Goal: Find specific page/section: Find specific page/section

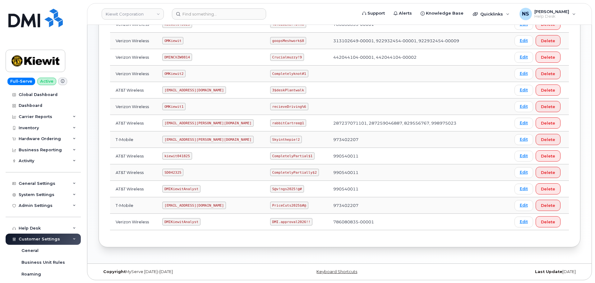
scroll to position [126, 0]
click at [201, 124] on code "ms-kiewit@dminc.com" at bounding box center [207, 122] width 91 height 7
click at [200, 126] on code "ms-kiewit@dminc.com" at bounding box center [207, 122] width 91 height 7
copy code "ms-kiewit@dminc.com"
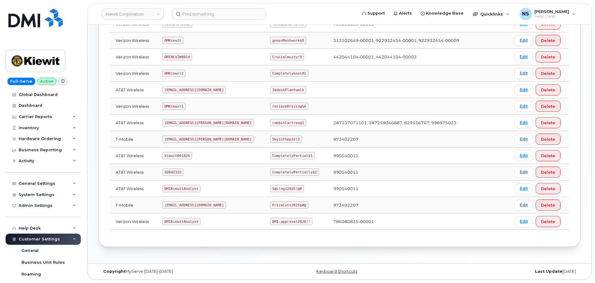
click at [270, 121] on code "rabbitCartree@1" at bounding box center [288, 122] width 36 height 7
click at [270, 122] on code "rabbitCartree@1" at bounding box center [288, 122] width 36 height 7
drag, startPoint x: 270, startPoint y: 122, endPoint x: 264, endPoint y: 114, distance: 9.8
click at [270, 123] on code "rabbitCartree@1" at bounding box center [288, 122] width 36 height 7
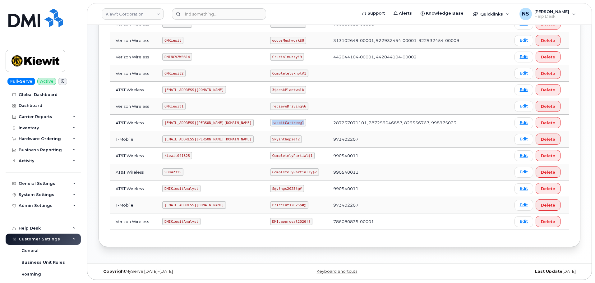
copy code "rabbitCartree@1"
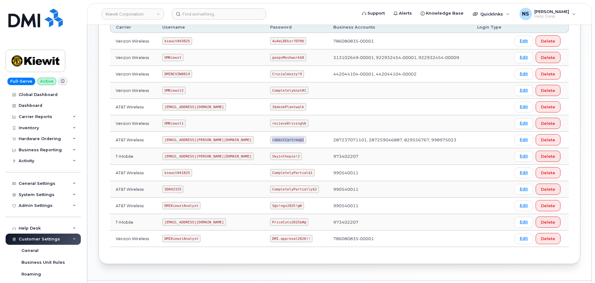
scroll to position [95, 0]
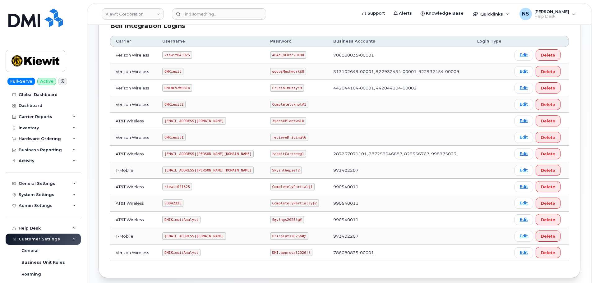
click at [181, 185] on code "kiewit041825" at bounding box center [177, 186] width 30 height 7
copy code "kiewit041825"
click at [268, 194] on td "CompletelyPartial$1" at bounding box center [295, 187] width 63 height 16
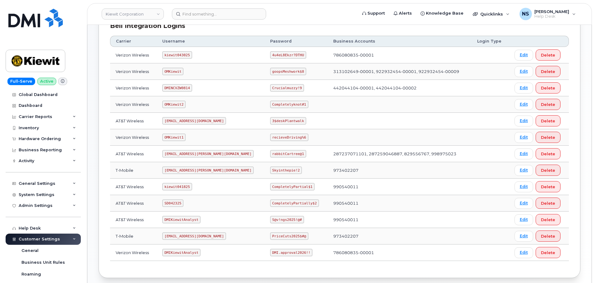
click at [271, 187] on code "CompletelyPartial$1" at bounding box center [292, 186] width 44 height 7
copy code "CompletelyPartial$1"
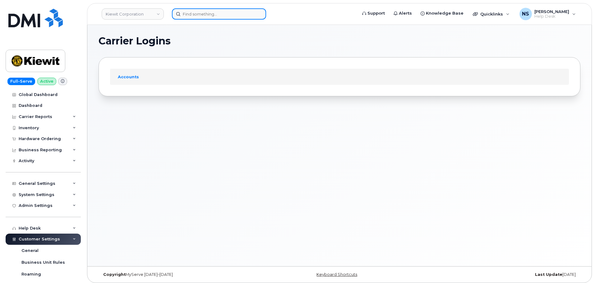
click at [249, 14] on input at bounding box center [219, 13] width 94 height 11
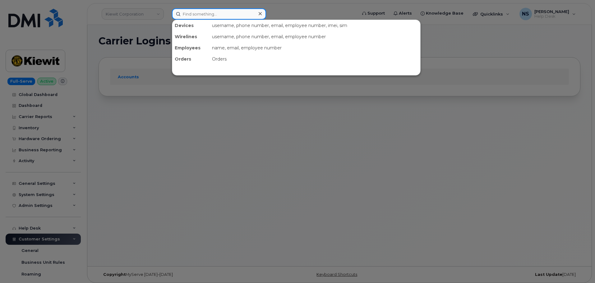
paste input "830-384-0972"
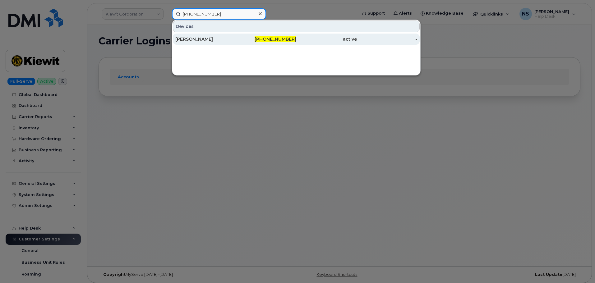
type input "830-384-0972"
click at [215, 37] on div "DEREK LUGO" at bounding box center [205, 39] width 61 height 6
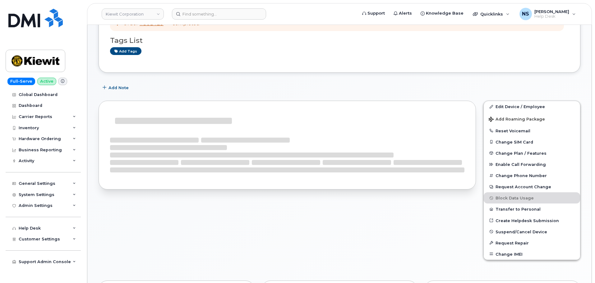
scroll to position [133, 0]
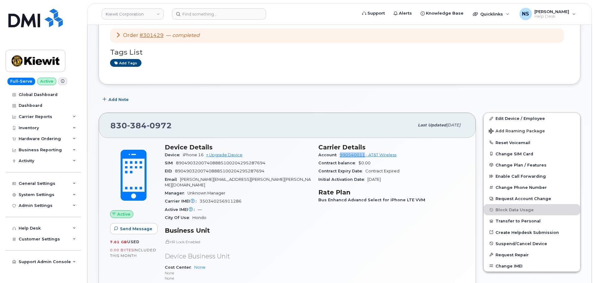
drag, startPoint x: 338, startPoint y: 156, endPoint x: 365, endPoint y: 155, distance: 26.4
click at [365, 155] on div "Account 990540011 - AT&T Wireless" at bounding box center [391, 155] width 146 height 8
copy link "990540011"
click at [149, 116] on div "830 384 0972 Last updated Sep 27, 2025" at bounding box center [287, 125] width 377 height 25
click at [155, 128] on span "0972" at bounding box center [159, 125] width 25 height 9
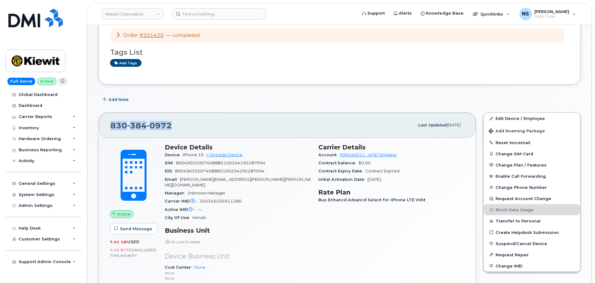
click at [155, 128] on span "0972" at bounding box center [159, 125] width 25 height 9
copy span "830 384 0972"
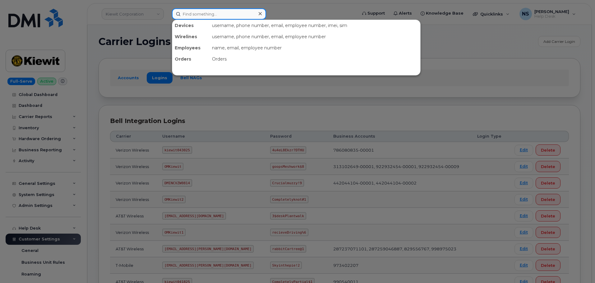
click at [193, 14] on input at bounding box center [219, 13] width 94 height 11
paste input "301400"
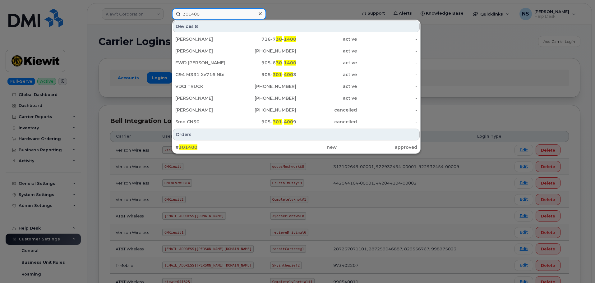
type input "301400"
click at [360, 138] on div "Orders" at bounding box center [296, 135] width 247 height 12
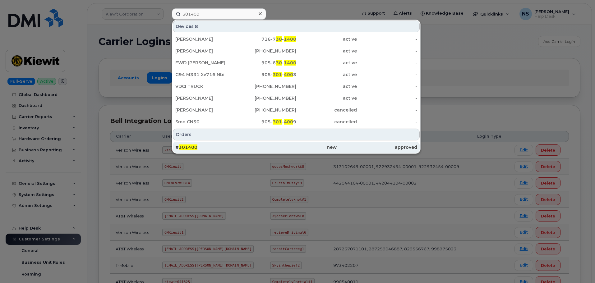
click at [359, 145] on div "approved" at bounding box center [376, 147] width 80 height 6
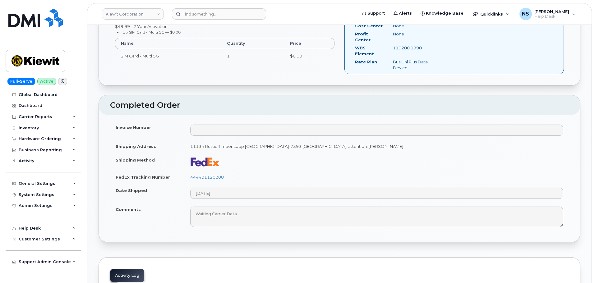
scroll to position [280, 0]
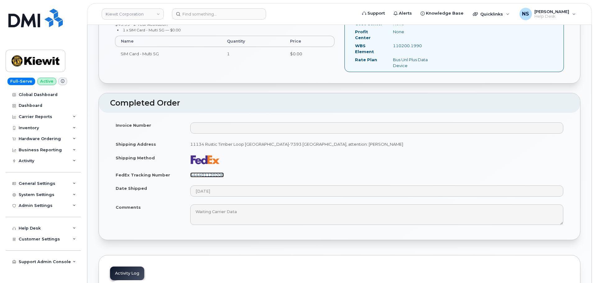
click at [215, 172] on link "444401120208" at bounding box center [207, 174] width 34 height 5
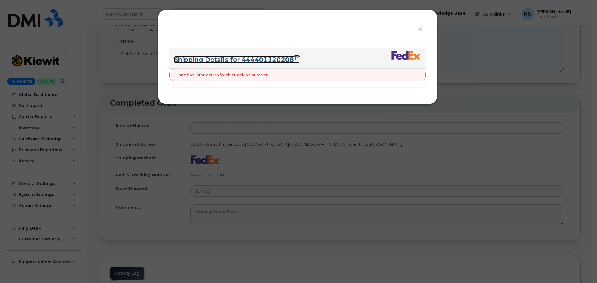
click at [252, 58] on link "Shipping Details for 444401120208" at bounding box center [237, 59] width 126 height 7
click at [235, 143] on div "× Shipping Details for 444401120208 Can't find information for this tracking nu…" at bounding box center [298, 141] width 597 height 283
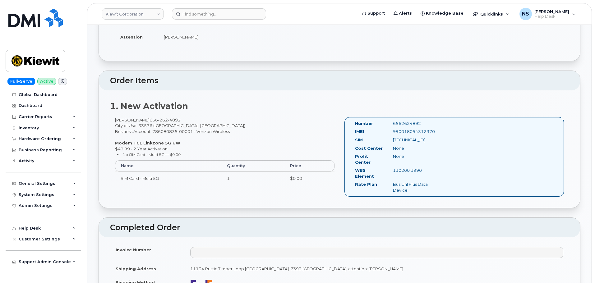
scroll to position [155, 0]
click at [203, 19] on input at bounding box center [219, 13] width 94 height 11
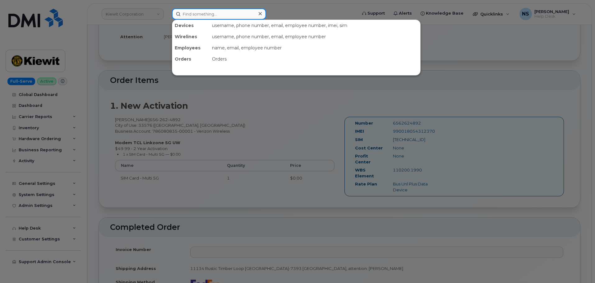
paste input "531-232-7753"
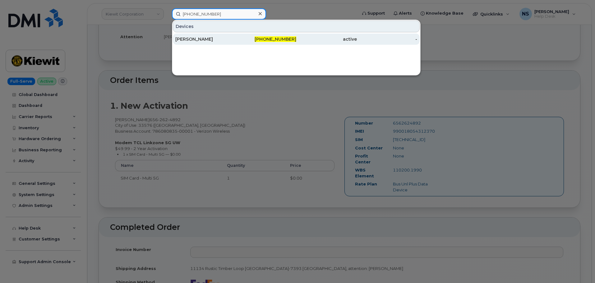
type input "531-232-7753"
click at [221, 42] on div "ALVARO MONCALEANO" at bounding box center [205, 39] width 61 height 6
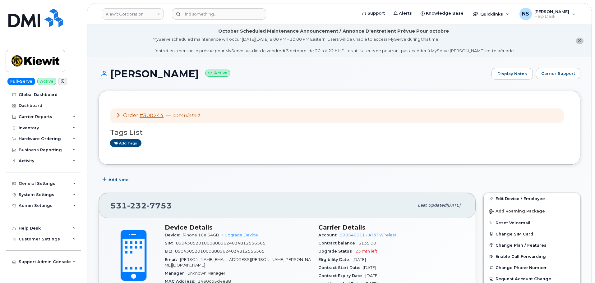
scroll to position [93, 0]
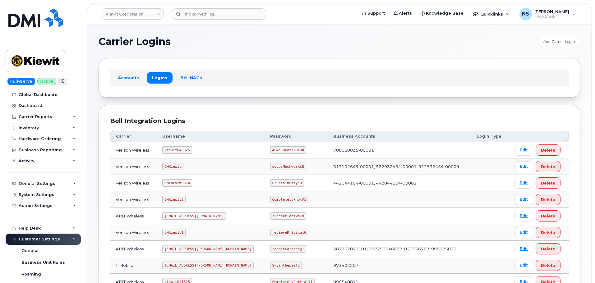
click at [180, 151] on code "kiewit043025" at bounding box center [177, 149] width 30 height 7
copy code "kiewit043025"
click at [270, 152] on code "4u4eL8Ekzr?DTHU" at bounding box center [288, 149] width 36 height 7
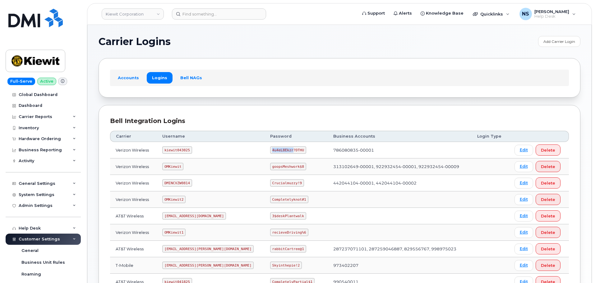
click at [270, 152] on code "4u4eL8Ekzr?DTHU" at bounding box center [288, 149] width 36 height 7
copy code "4u4eL8Ekzr?DTHU"
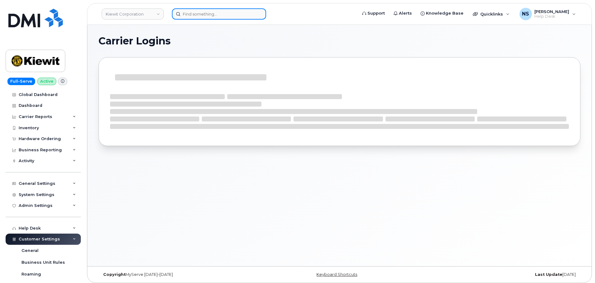
click at [221, 15] on input at bounding box center [219, 13] width 94 height 11
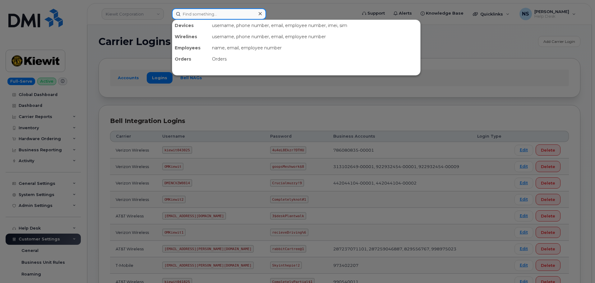
paste input "656-262-4892"
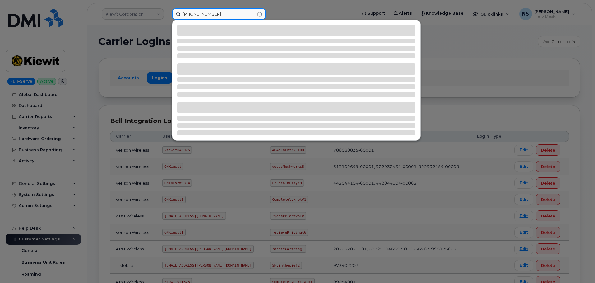
type input "656-262-4892"
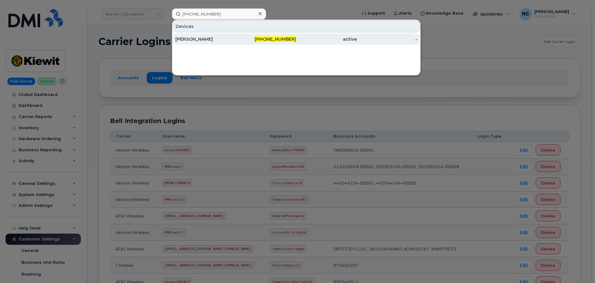
click at [240, 34] on div "656-262-4892" at bounding box center [266, 39] width 61 height 11
